Goal: Task Accomplishment & Management: Use online tool/utility

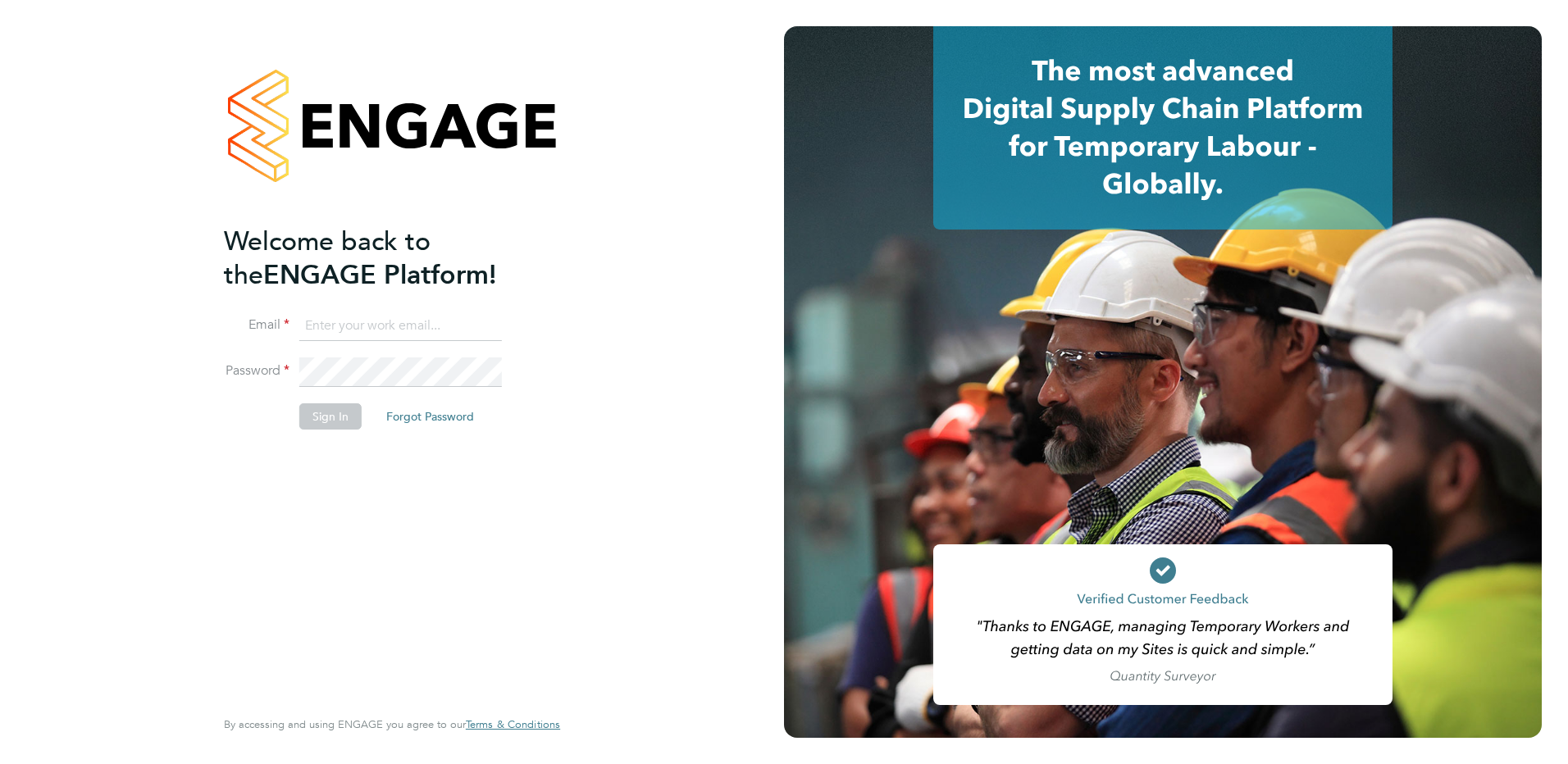
type input "creditcontrol@danielowen.co.uk"
click at [322, 417] on button "Sign In" at bounding box center [330, 417] width 62 height 27
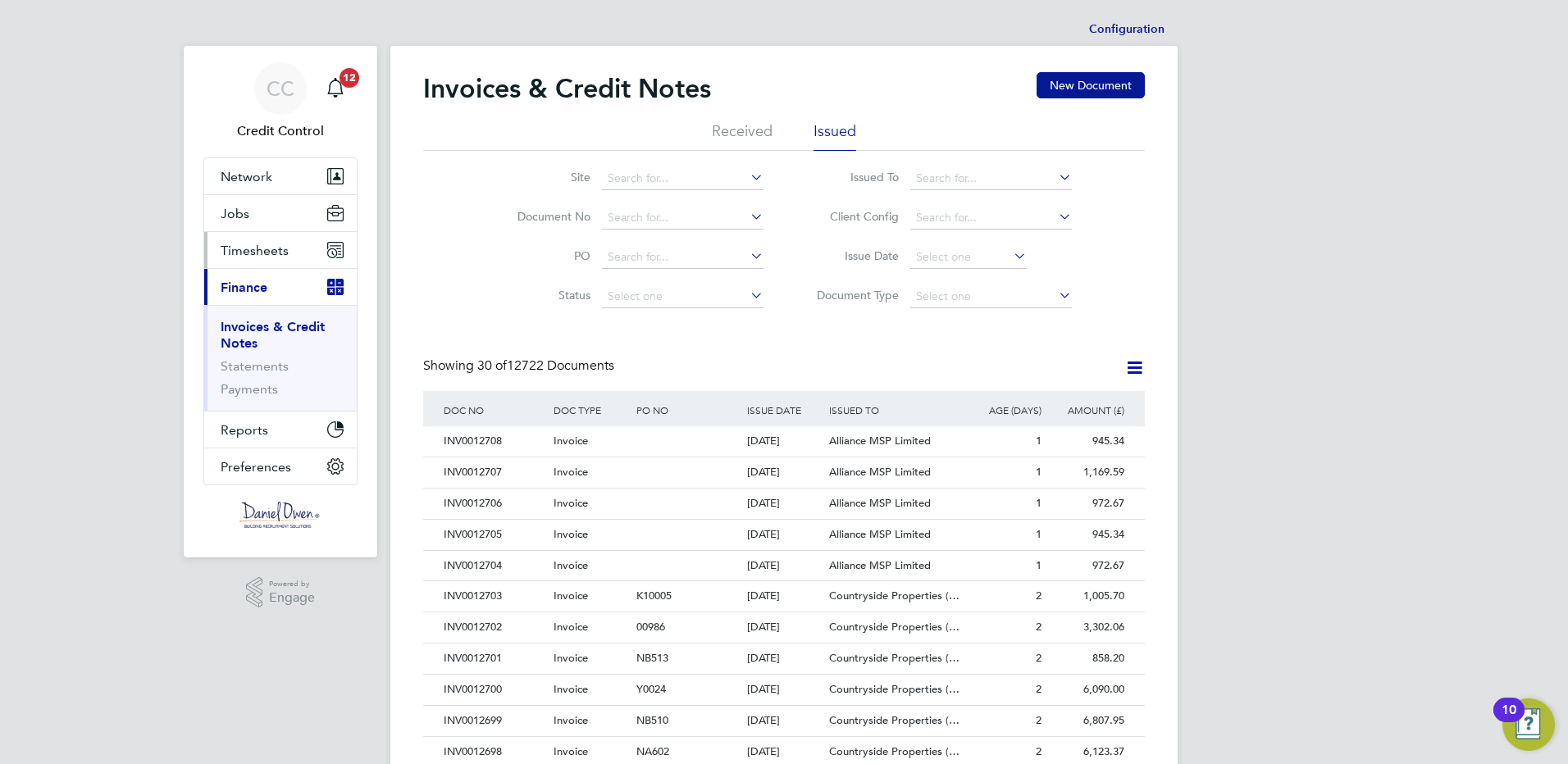
click at [229, 243] on span "Timesheets" at bounding box center [255, 251] width 68 height 16
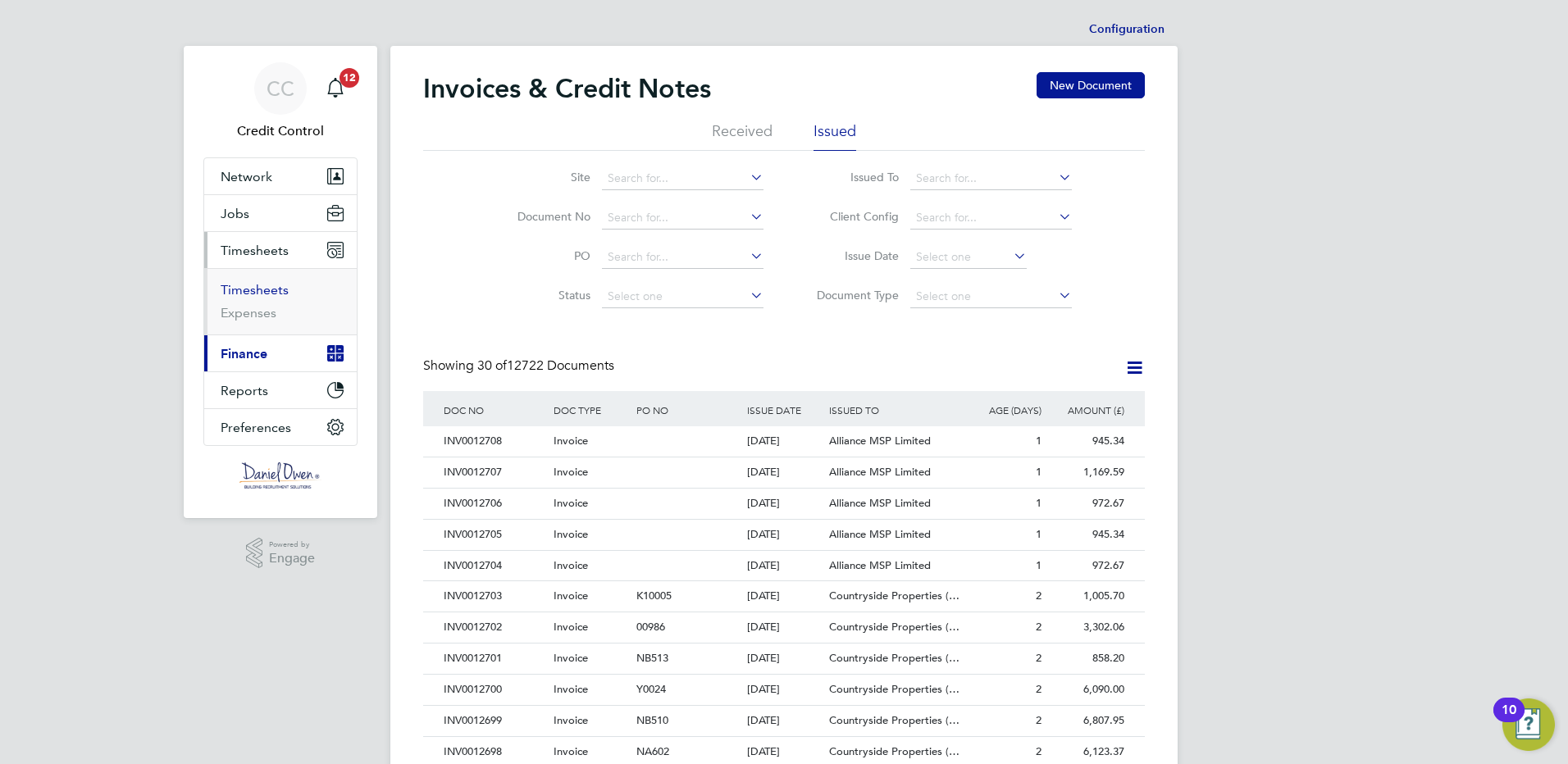
click at [244, 292] on link "Timesheets" at bounding box center [255, 290] width 68 height 16
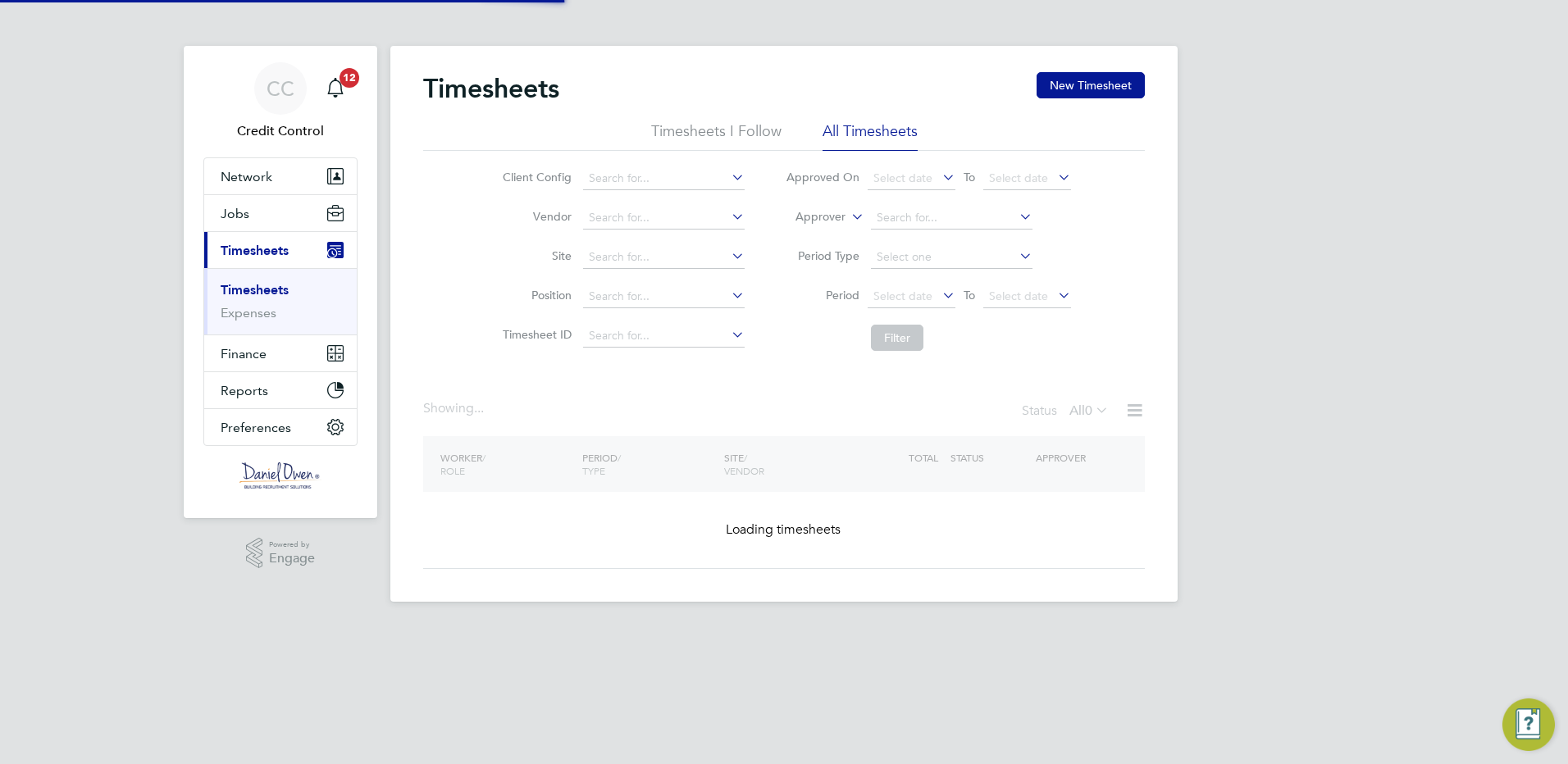
click at [816, 217] on label "Approver" at bounding box center [808, 217] width 74 height 16
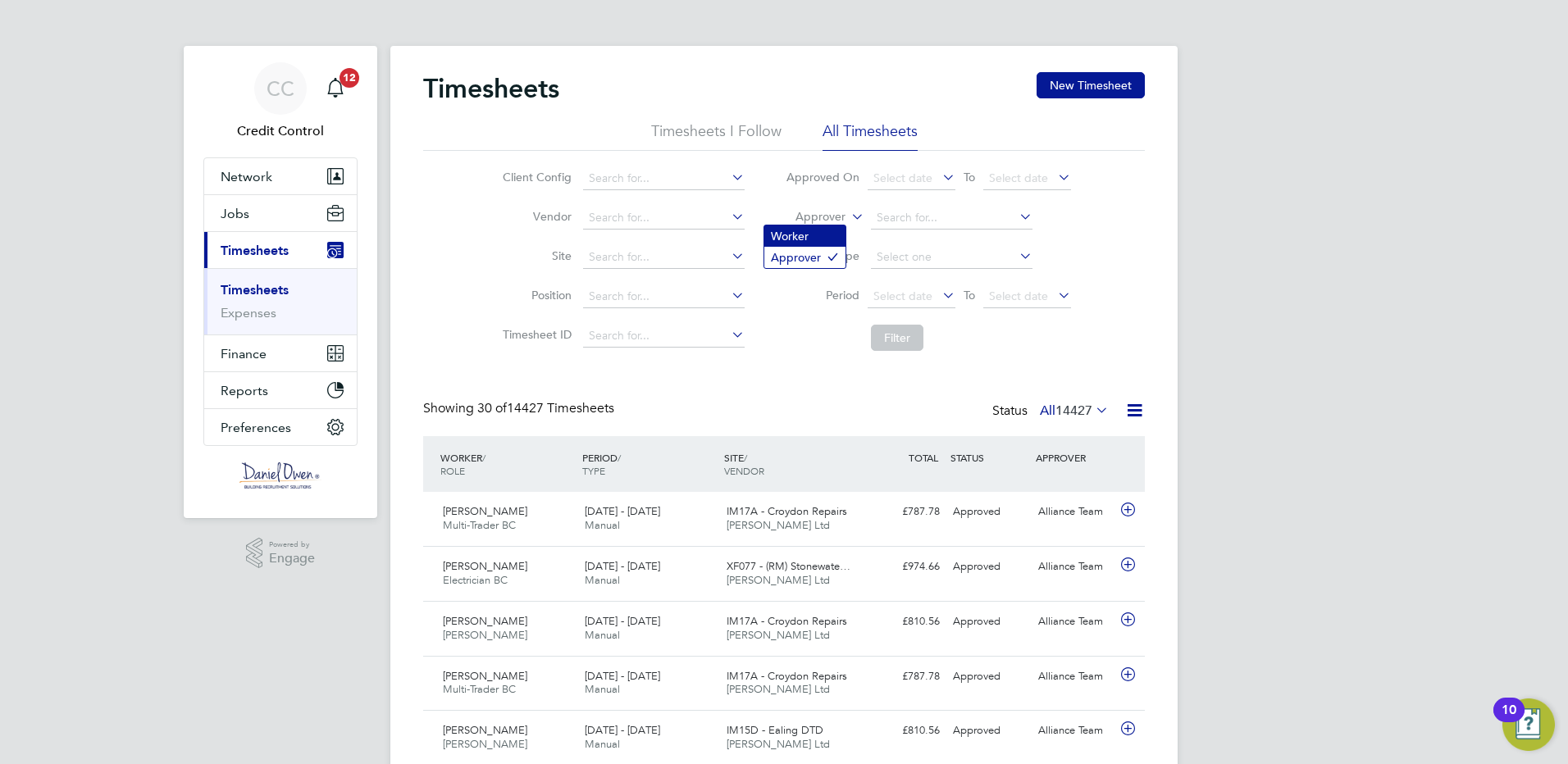
click at [811, 237] on li "Worker" at bounding box center [805, 236] width 82 height 21
click at [906, 217] on input at bounding box center [952, 218] width 161 height 23
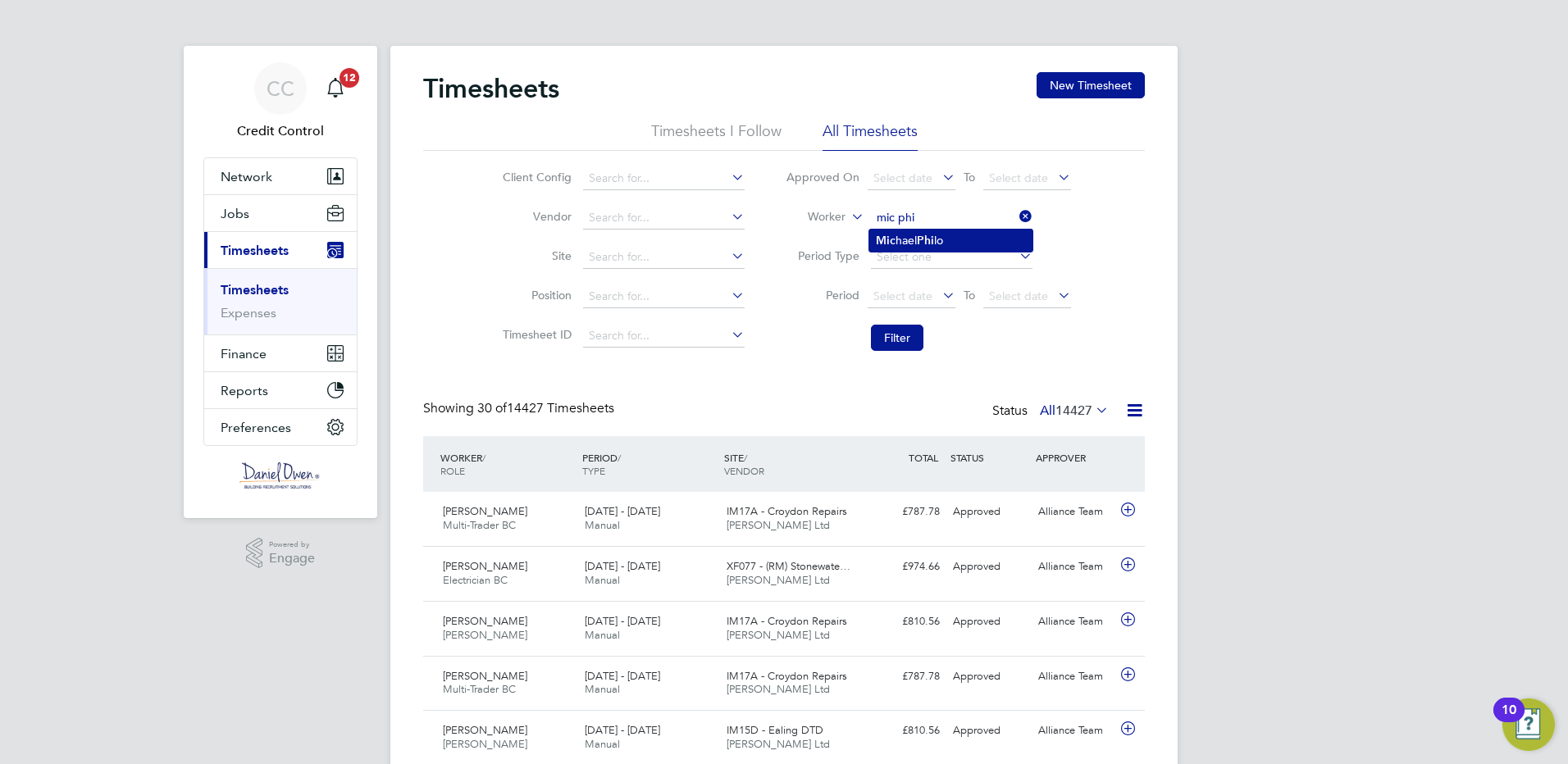
click at [906, 237] on li "Mic hael Phi lo" at bounding box center [951, 240] width 163 height 22
type input "[PERSON_NAME]"
click at [898, 340] on button "Filter" at bounding box center [897, 338] width 52 height 27
